Goal: Transaction & Acquisition: Download file/media

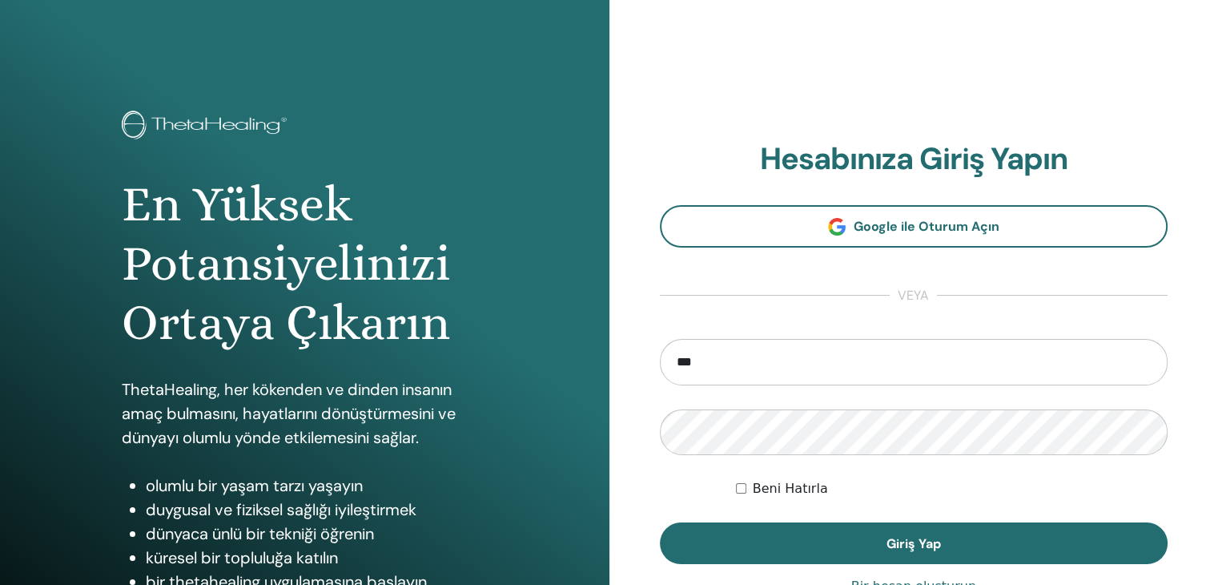
type input "**********"
click at [660, 522] on button "Giriş Yap" at bounding box center [914, 543] width 508 height 42
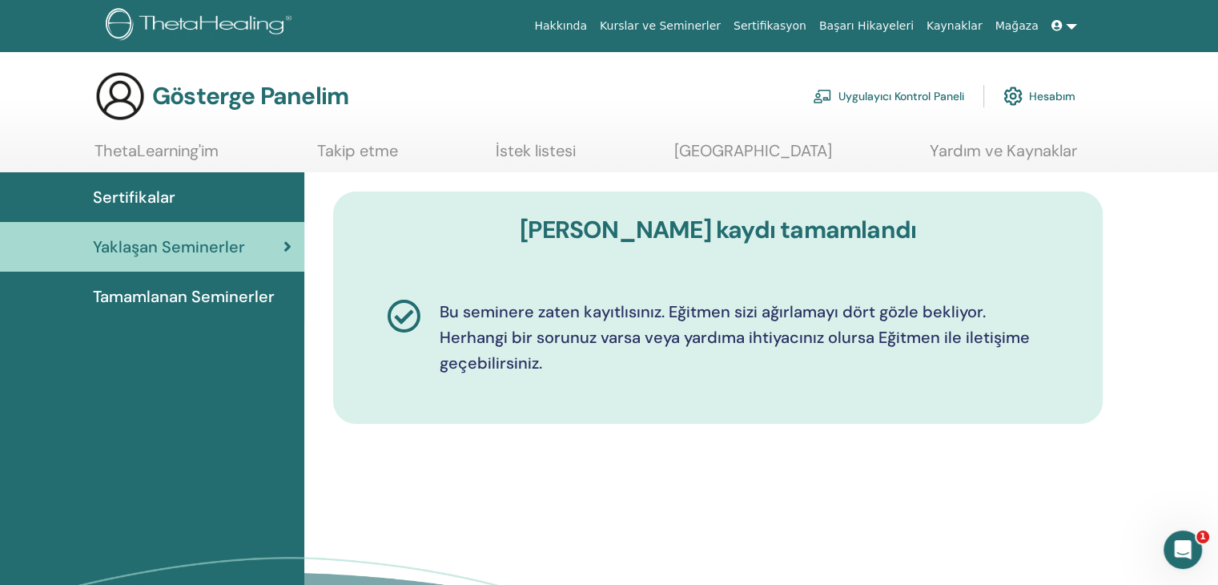
click at [131, 187] on font "Sertifikalar" at bounding box center [134, 197] width 82 height 21
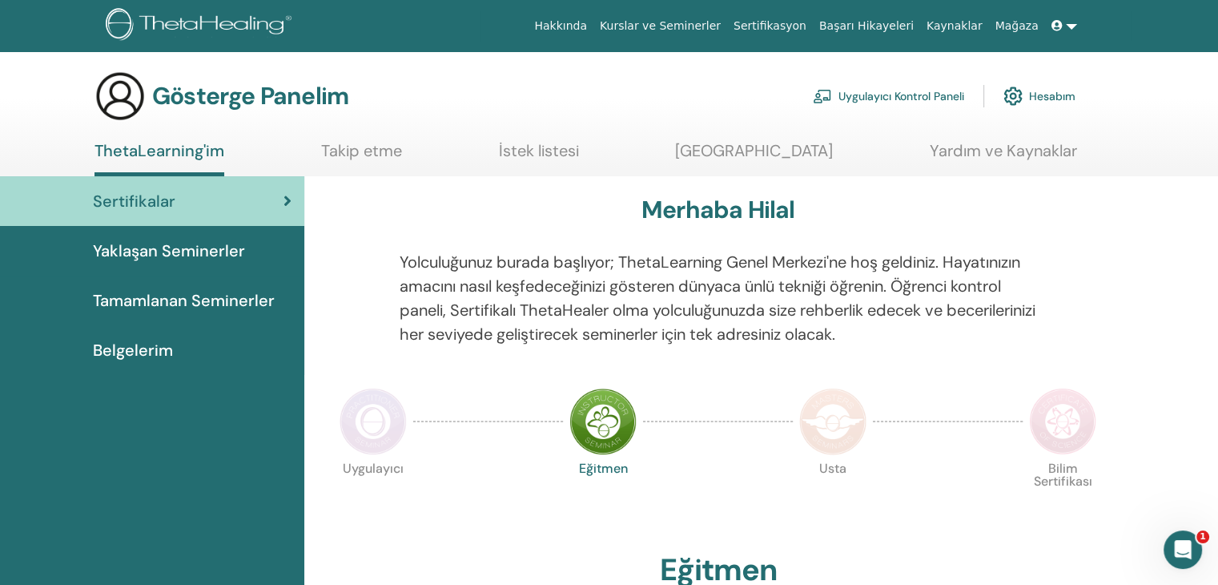
click at [132, 344] on font "Belgelerim" at bounding box center [133, 350] width 80 height 21
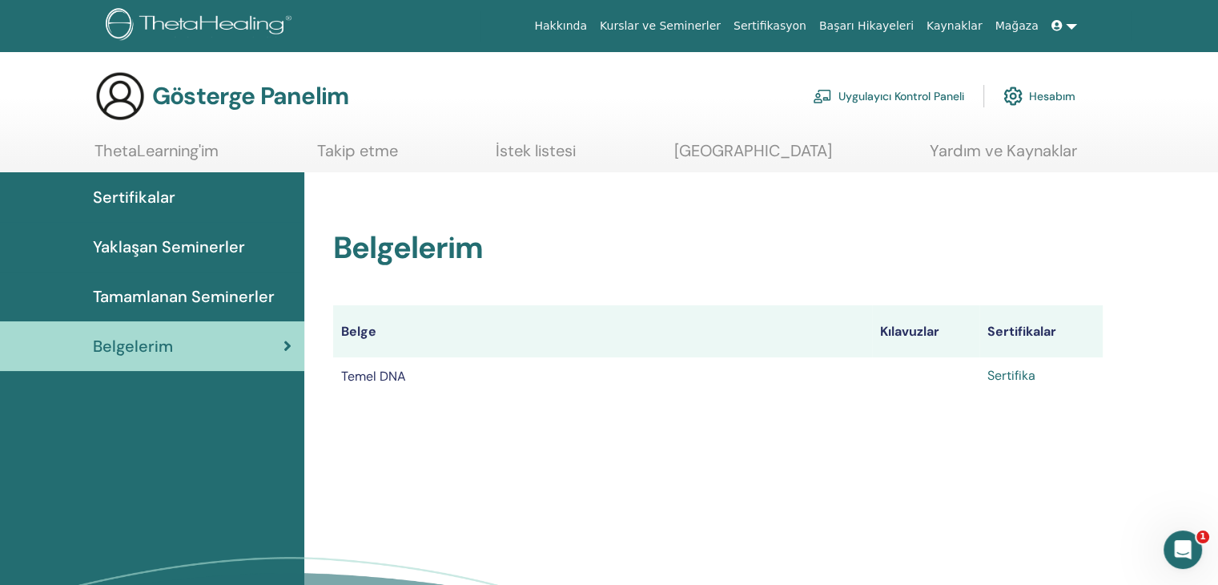
click at [1010, 379] on font "Sertifika" at bounding box center [1011, 375] width 48 height 17
click at [1070, 26] on link at bounding box center [1064, 26] width 38 height 30
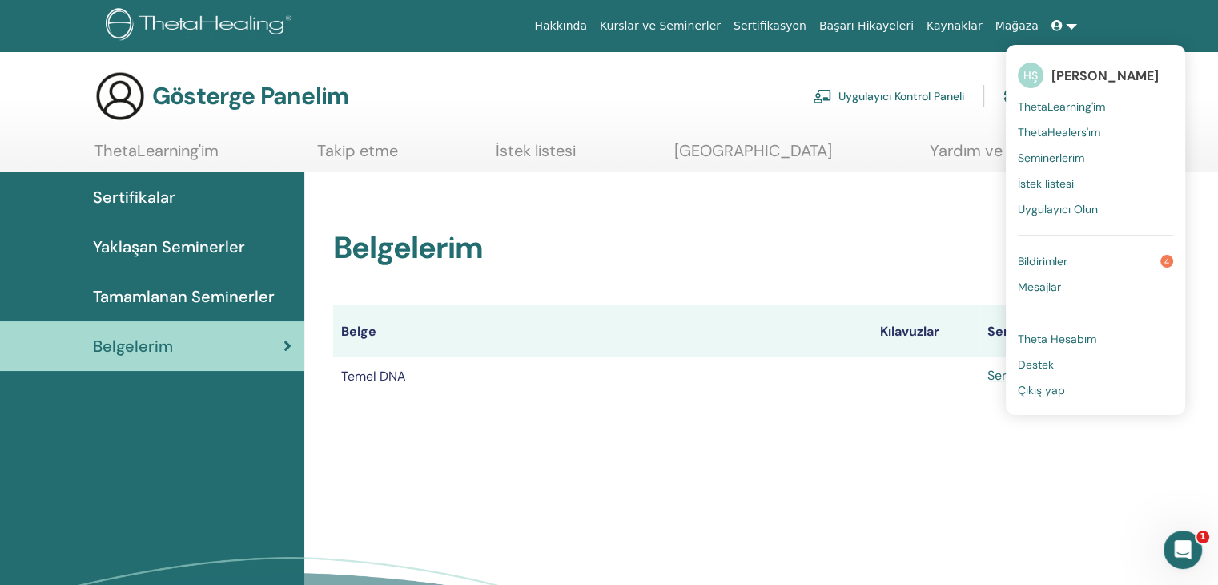
click at [1035, 396] on span "Çıkış yap" at bounding box center [1041, 390] width 47 height 14
